Goal: Obtain resource: Obtain resource

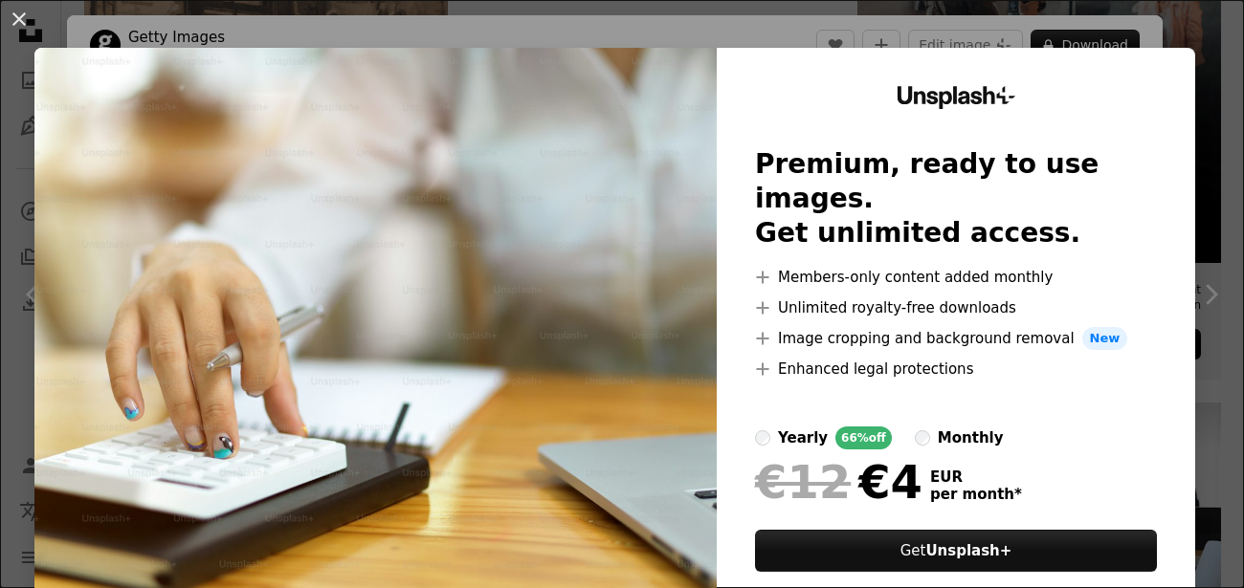
click at [1106, 35] on div "An X shape Unsplash+ Premium, ready to use images. Get unlimited access. A plus…" at bounding box center [622, 294] width 1244 height 588
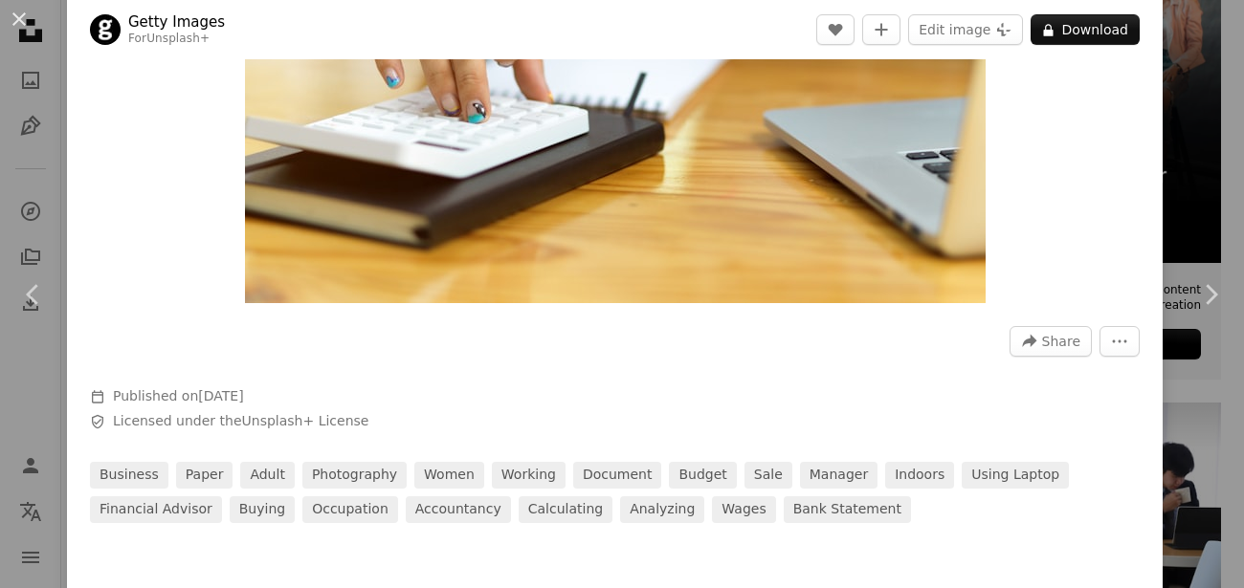
scroll to position [344, 0]
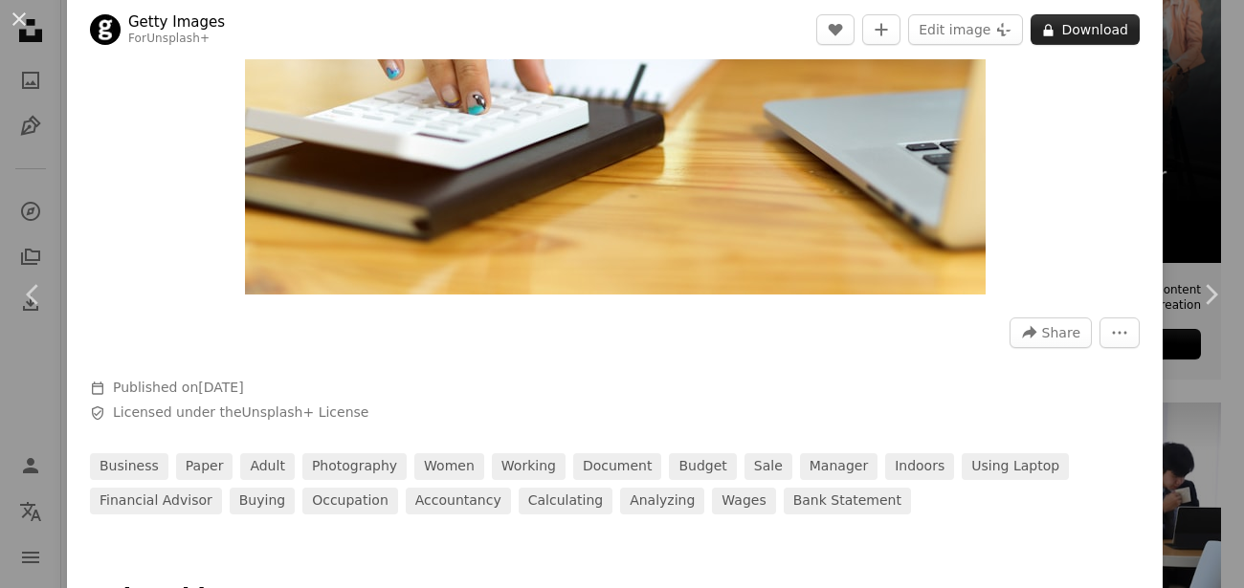
click at [1108, 26] on button "A lock Download" at bounding box center [1085, 29] width 109 height 31
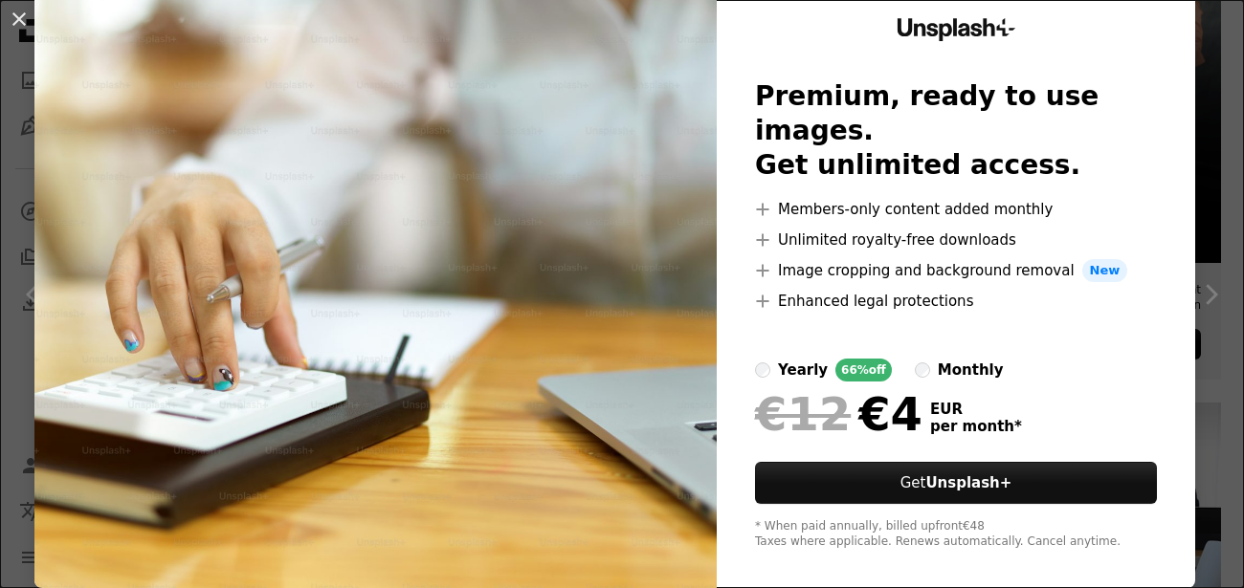
scroll to position [81, 0]
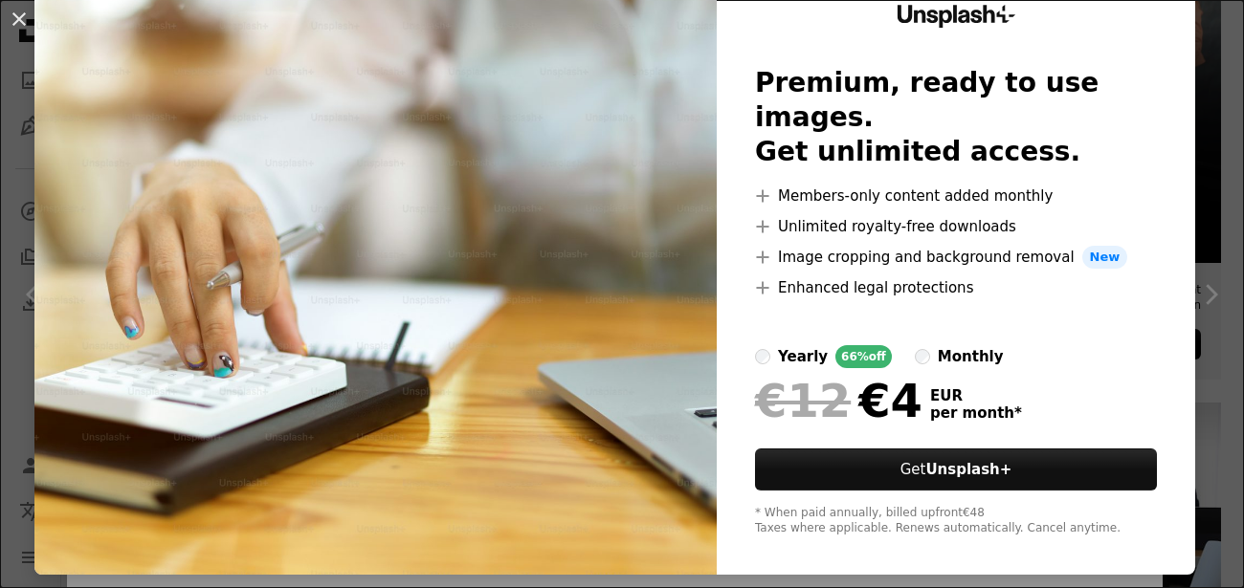
click at [951, 572] on div "An X shape Unsplash+ Premium, ready to use images. Get unlimited access. A plus…" at bounding box center [622, 294] width 1244 height 588
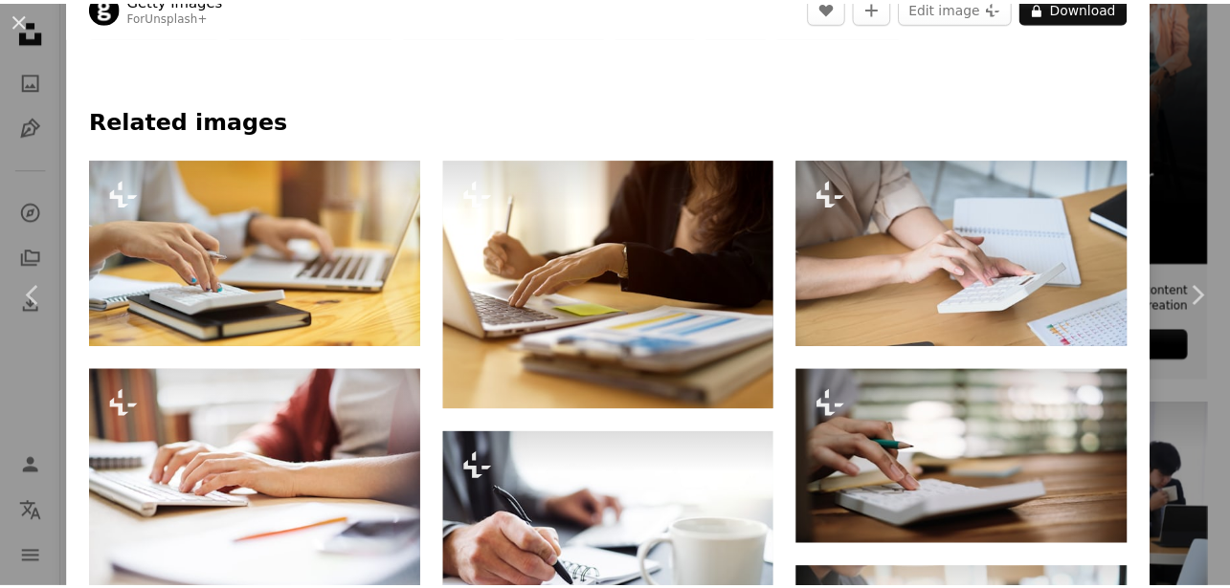
scroll to position [804, 0]
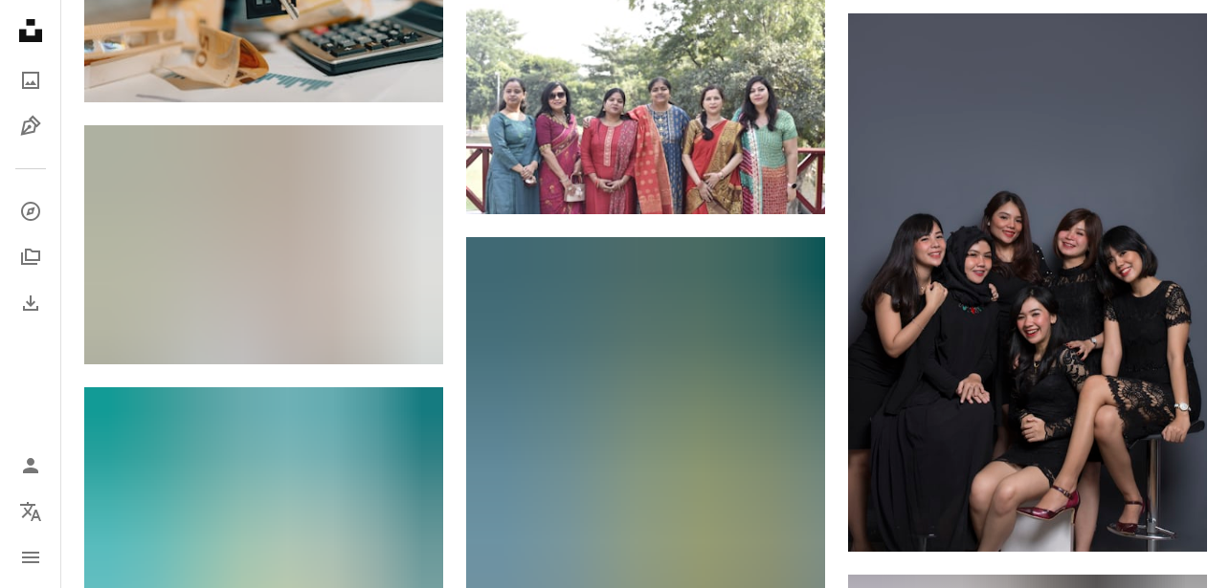
scroll to position [11523, 0]
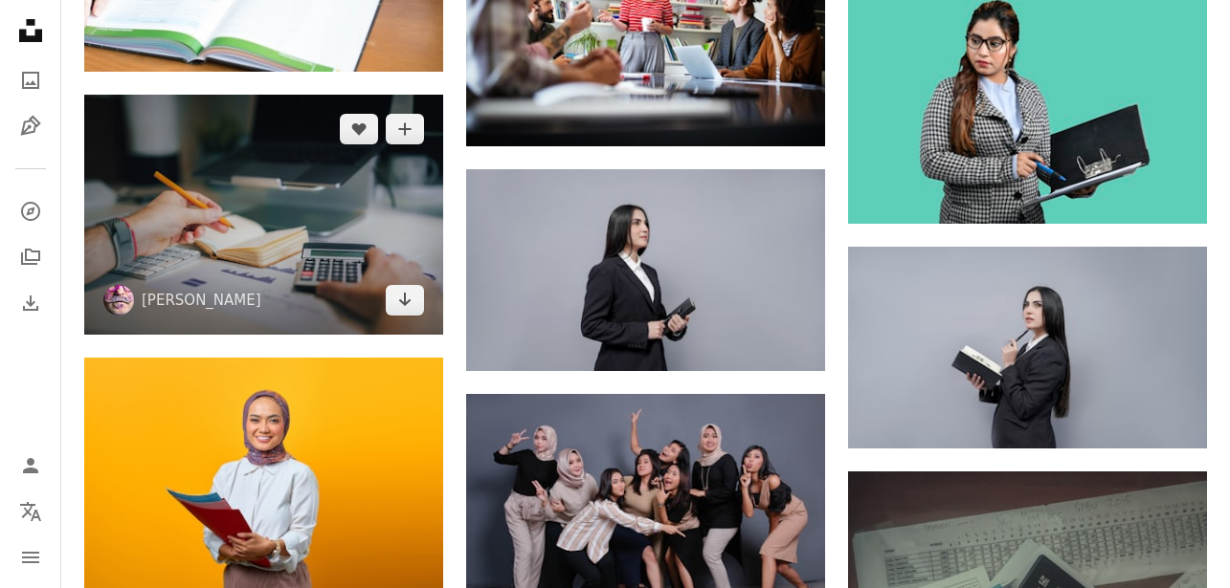
click at [326, 197] on img at bounding box center [263, 214] width 359 height 239
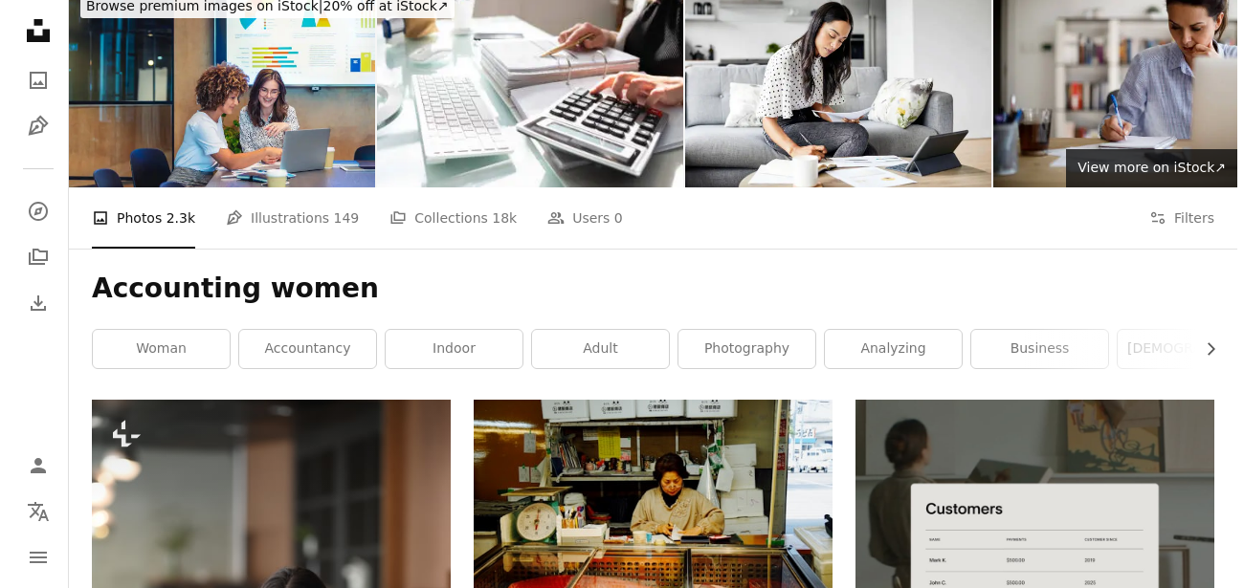
scroll to position [115, 0]
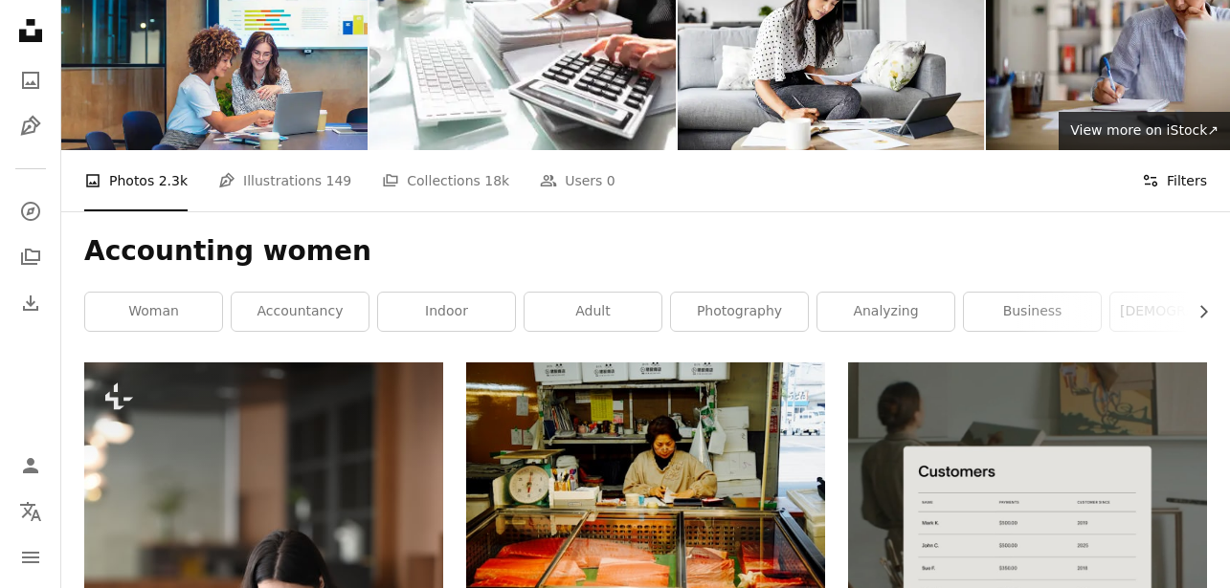
click at [1160, 184] on button "Filters Filters" at bounding box center [1174, 180] width 65 height 61
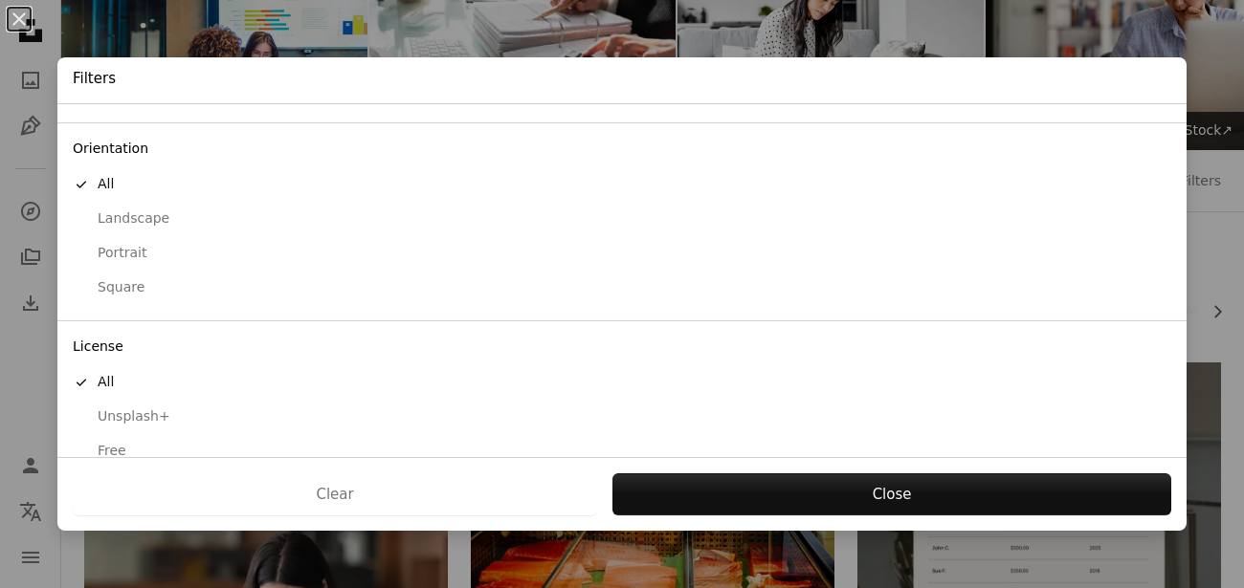
scroll to position [171, 0]
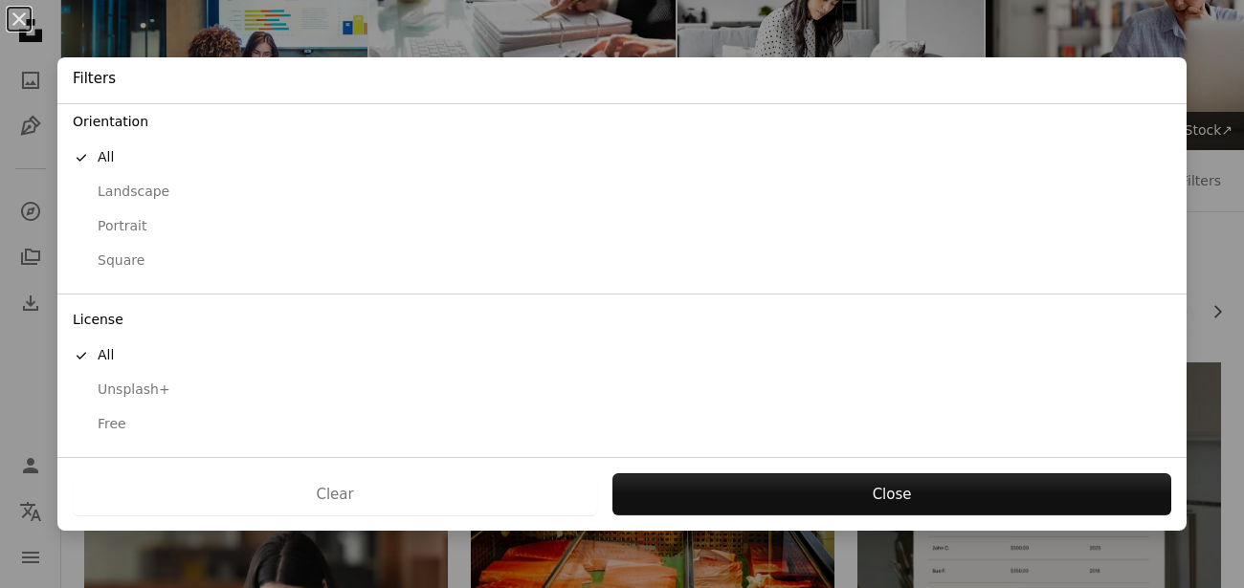
click at [120, 423] on div "Free" at bounding box center [622, 424] width 1099 height 19
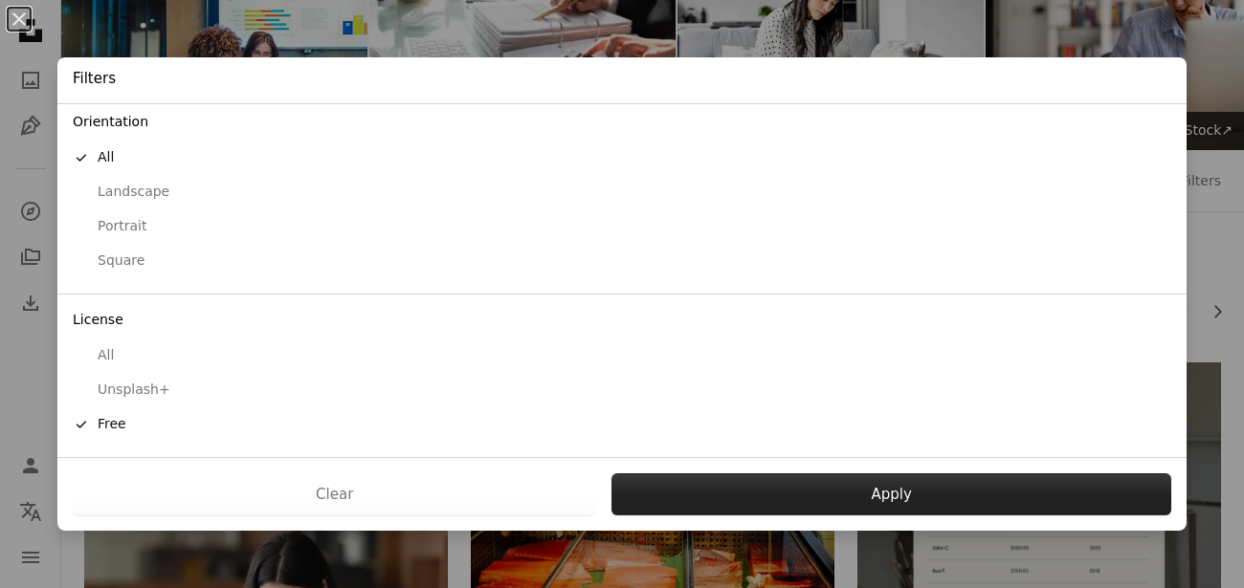
click at [951, 483] on button "Apply" at bounding box center [891, 495] width 560 height 42
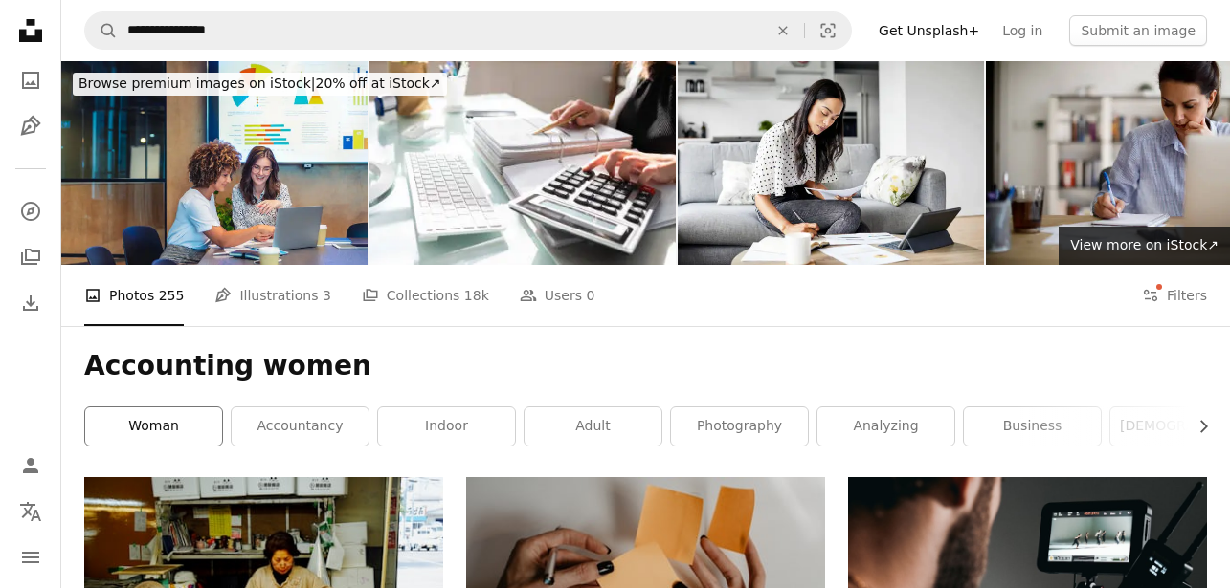
click at [177, 438] on link "woman" at bounding box center [153, 427] width 137 height 38
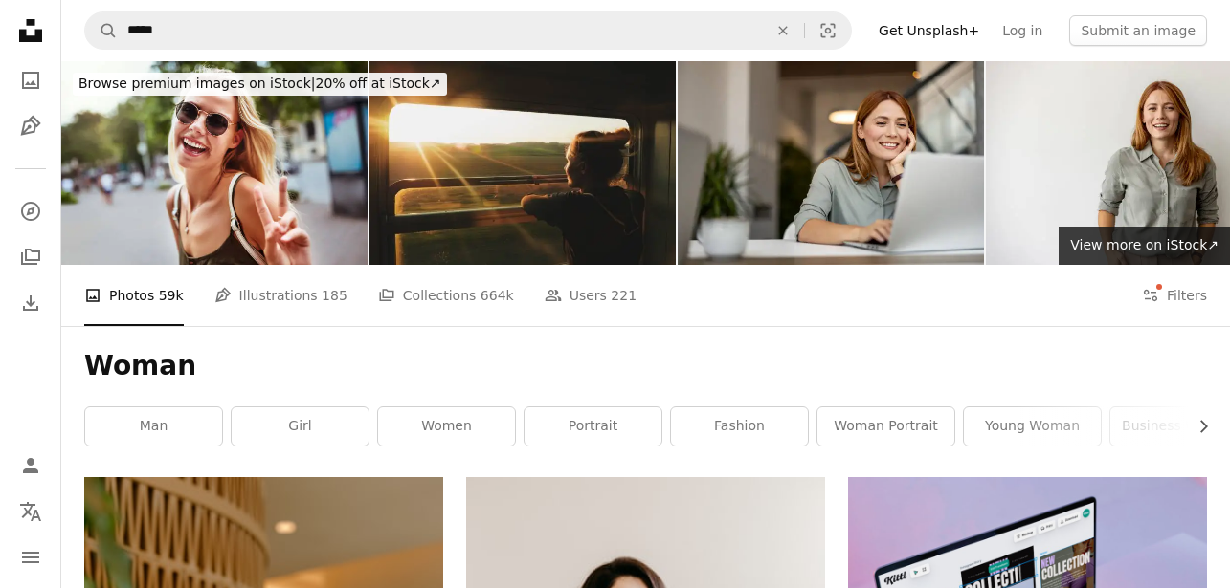
scroll to position [459, 0]
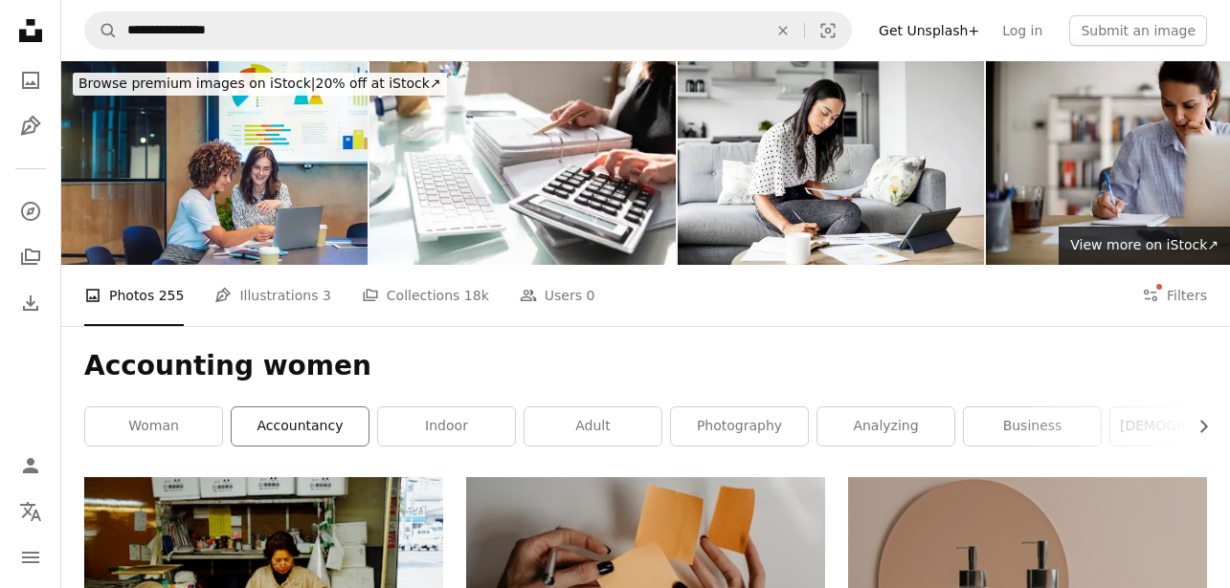
click at [315, 444] on link "accountancy" at bounding box center [300, 427] width 137 height 38
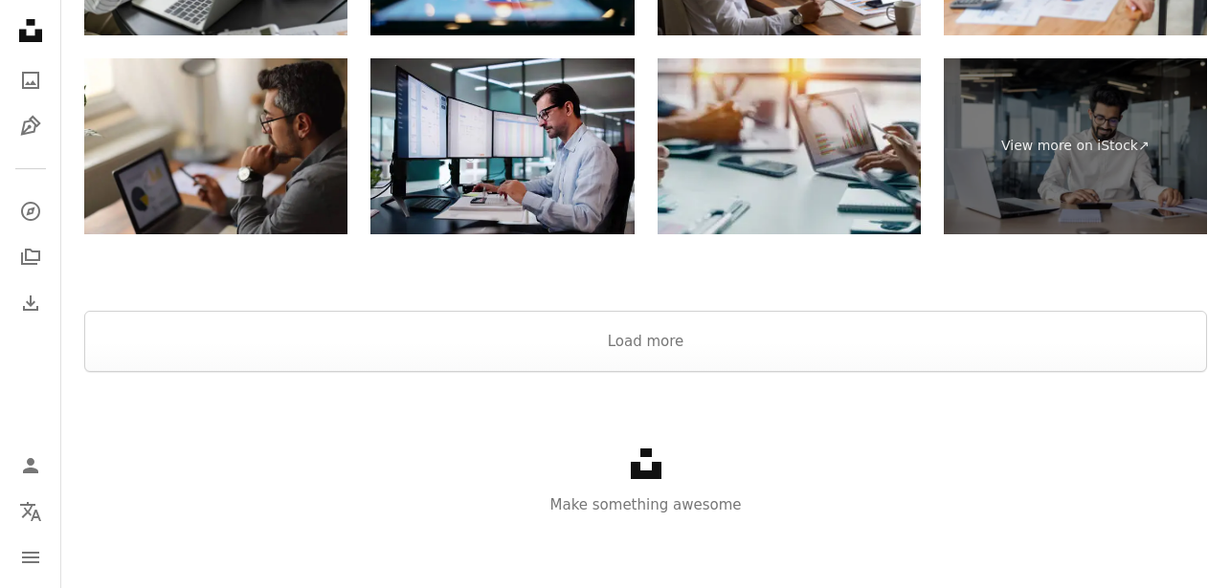
scroll to position [3255, 0]
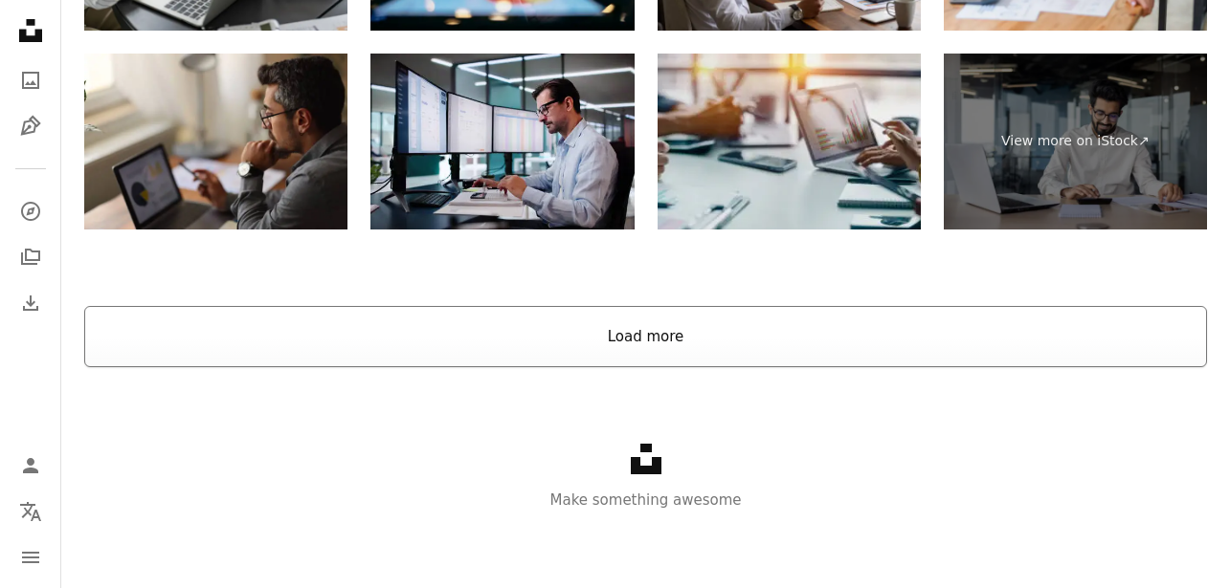
click at [592, 344] on button "Load more" at bounding box center [645, 336] width 1122 height 61
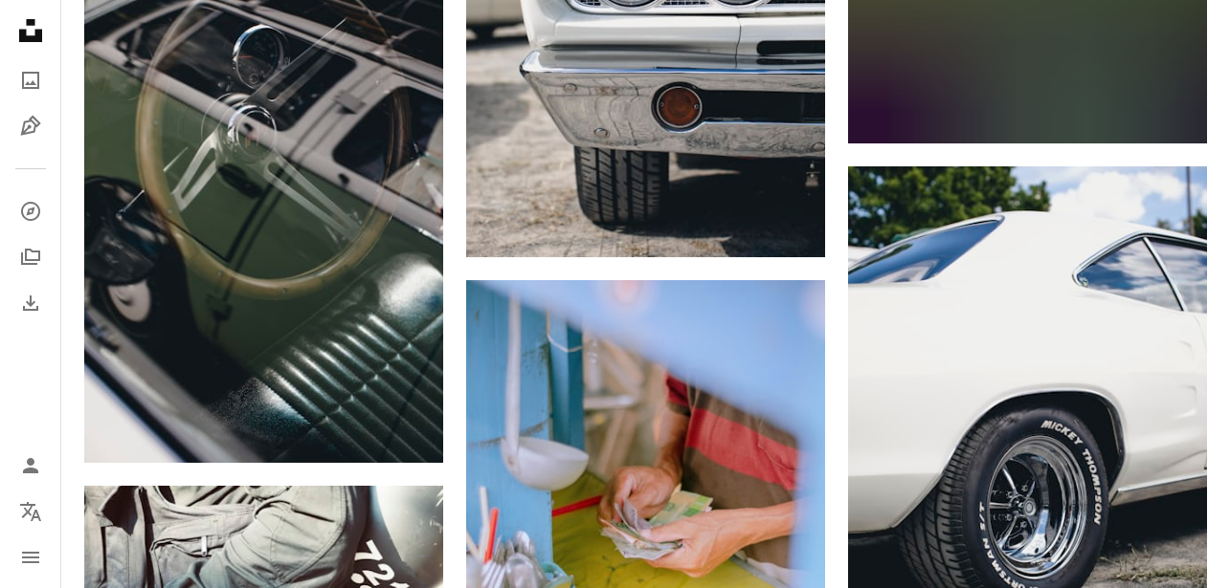
scroll to position [10834, 0]
